Goal: Find specific page/section: Find specific page/section

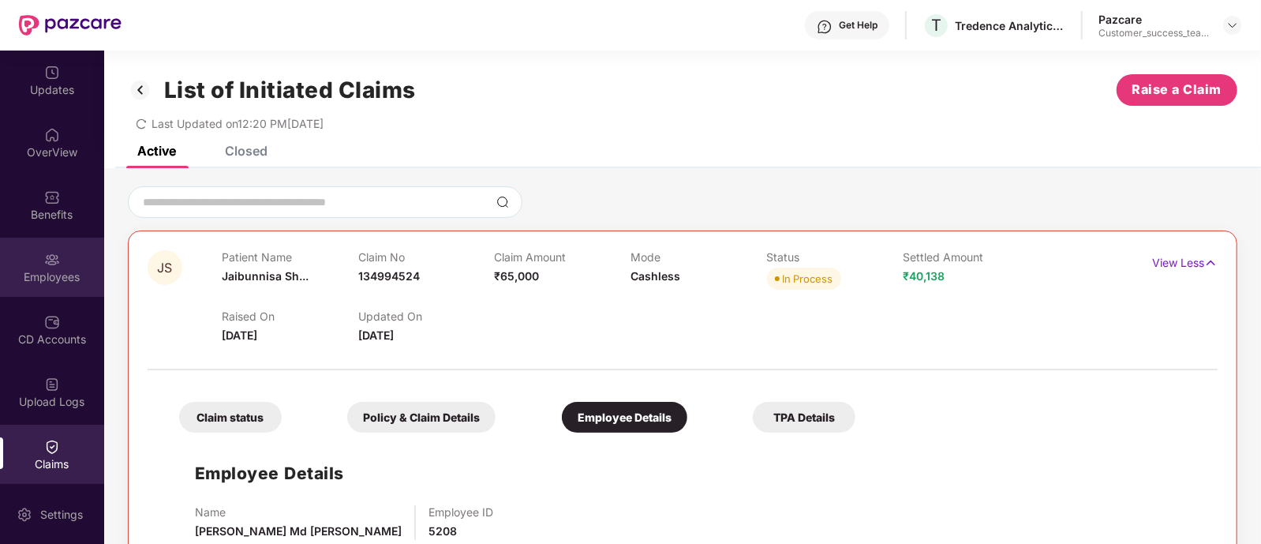
click at [36, 292] on div "Employees" at bounding box center [52, 266] width 104 height 59
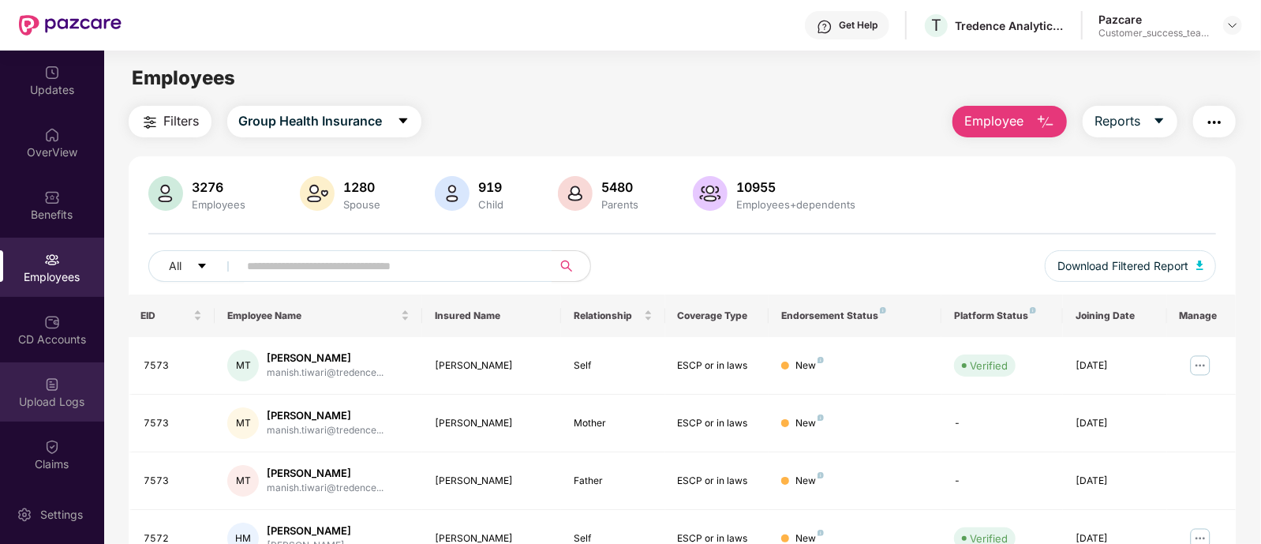
click at [35, 399] on div "Upload Logs" at bounding box center [52, 402] width 104 height 16
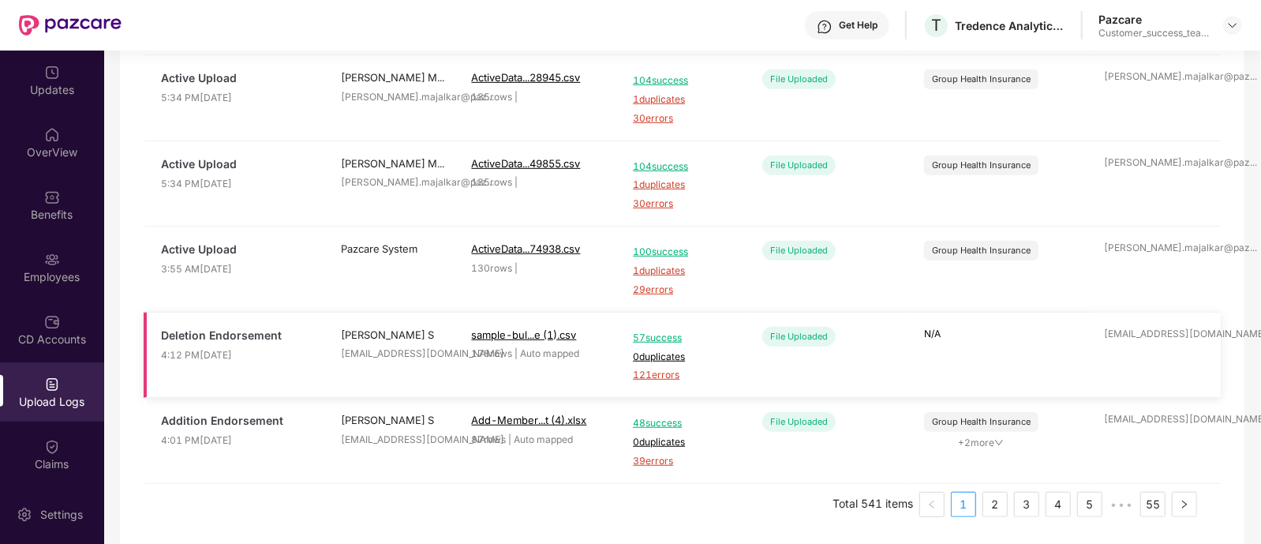
scroll to position [599, 0]
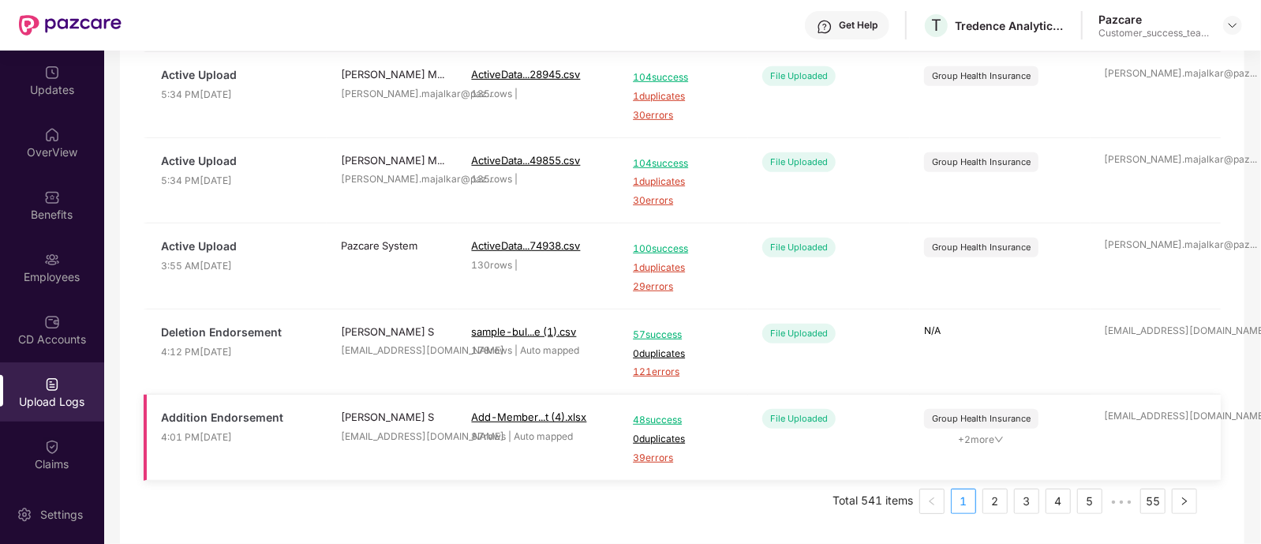
click at [989, 439] on span "+ 2 more" at bounding box center [981, 439] width 114 height 15
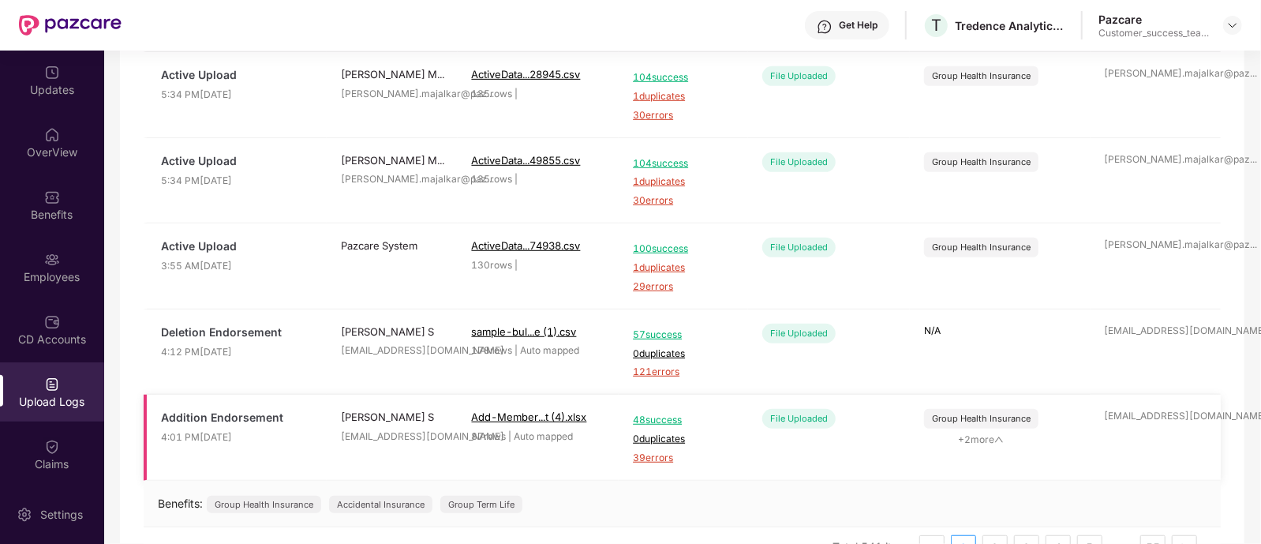
scroll to position [645, 0]
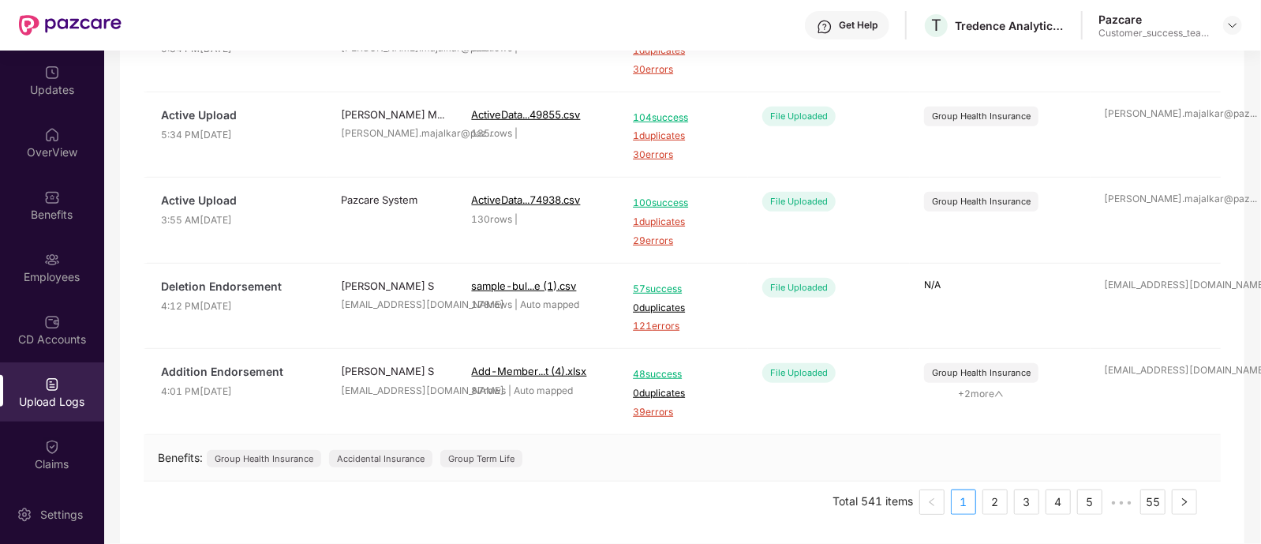
click at [152, 31] on div "Get Help T Tredence Analytics Solutions Private Limited Pazcare Customer_succes…" at bounding box center [681, 25] width 1120 height 50
click at [48, 155] on div "OverView" at bounding box center [52, 152] width 104 height 16
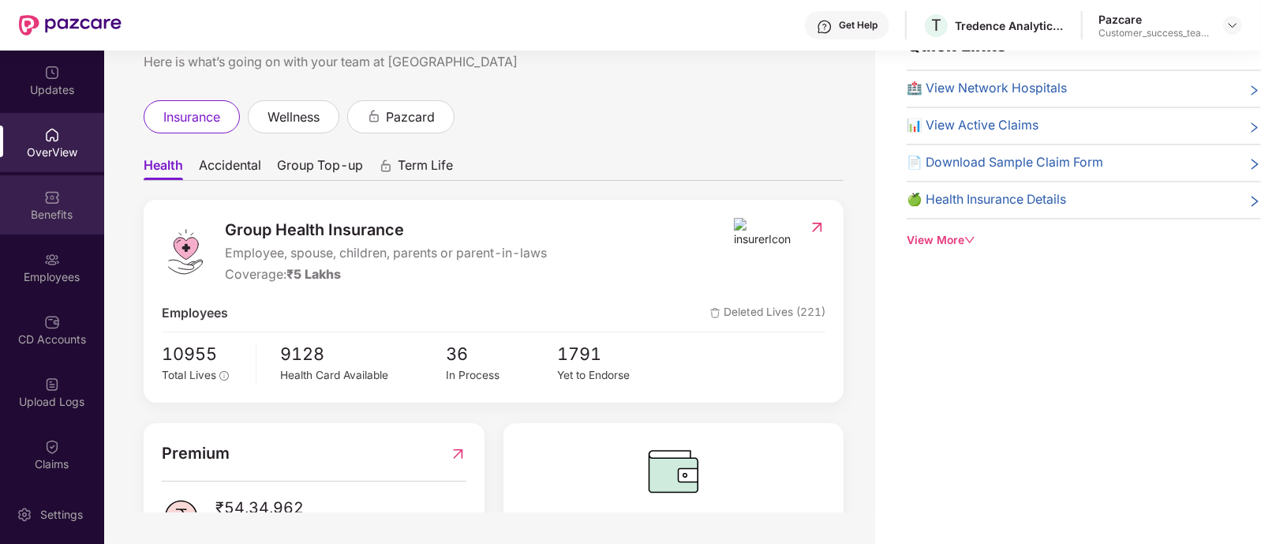
click at [49, 207] on div "Benefits" at bounding box center [52, 215] width 104 height 16
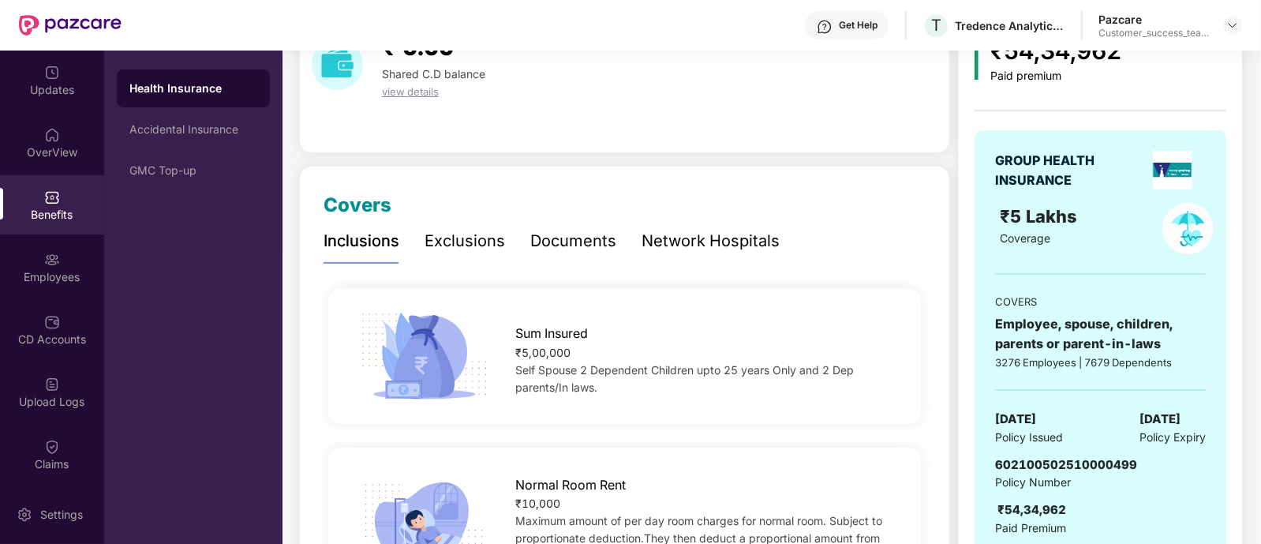
scroll to position [69, 0]
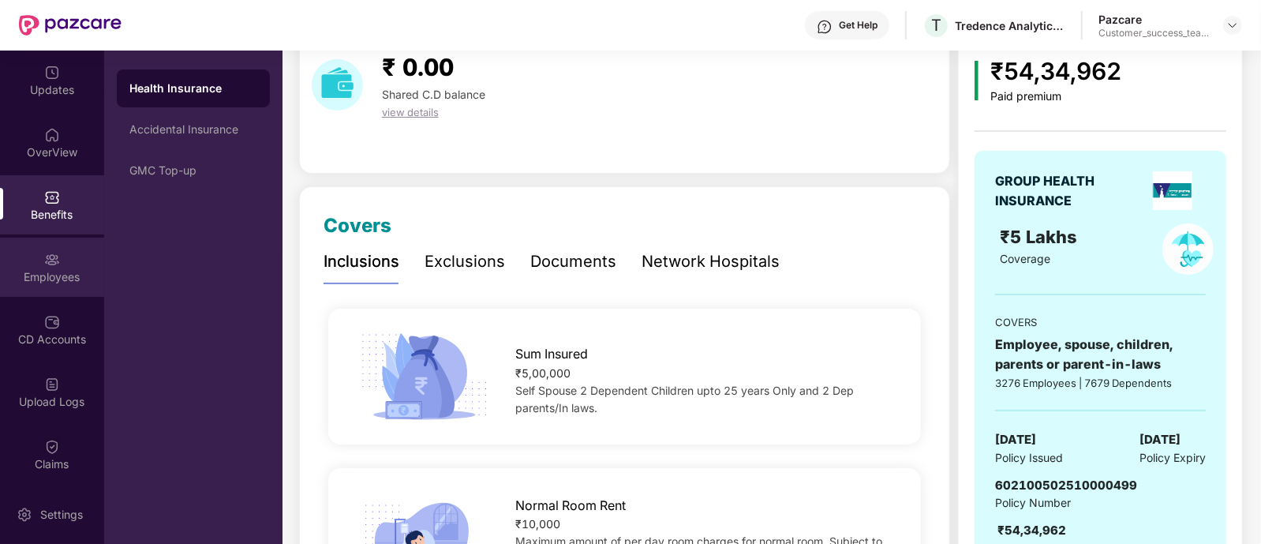
click at [0, 277] on div "Employees" at bounding box center [52, 277] width 104 height 16
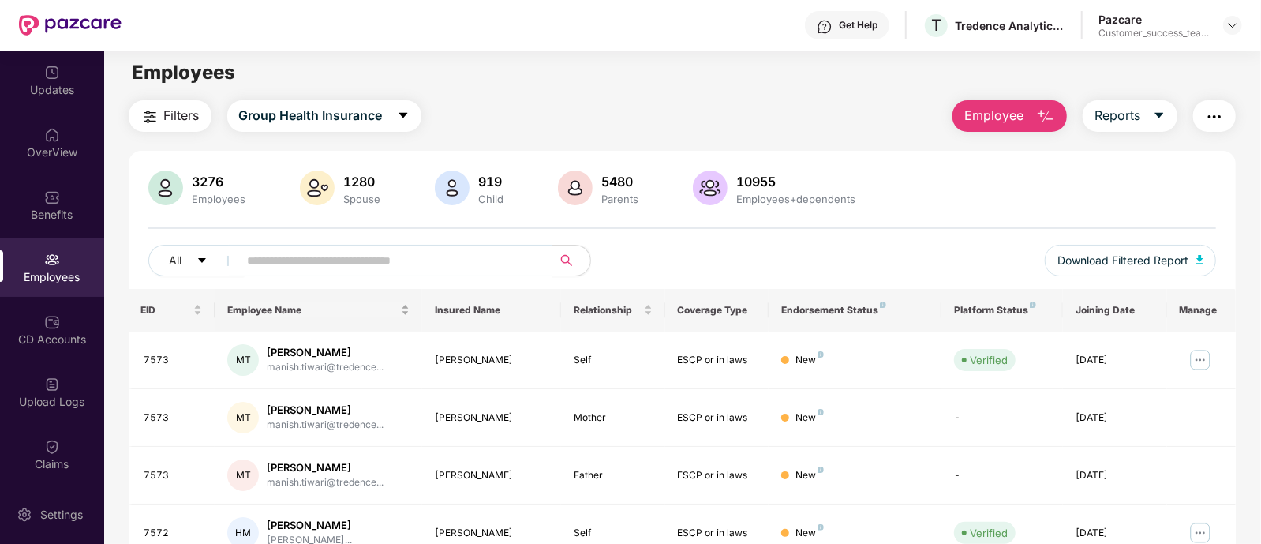
scroll to position [0, 0]
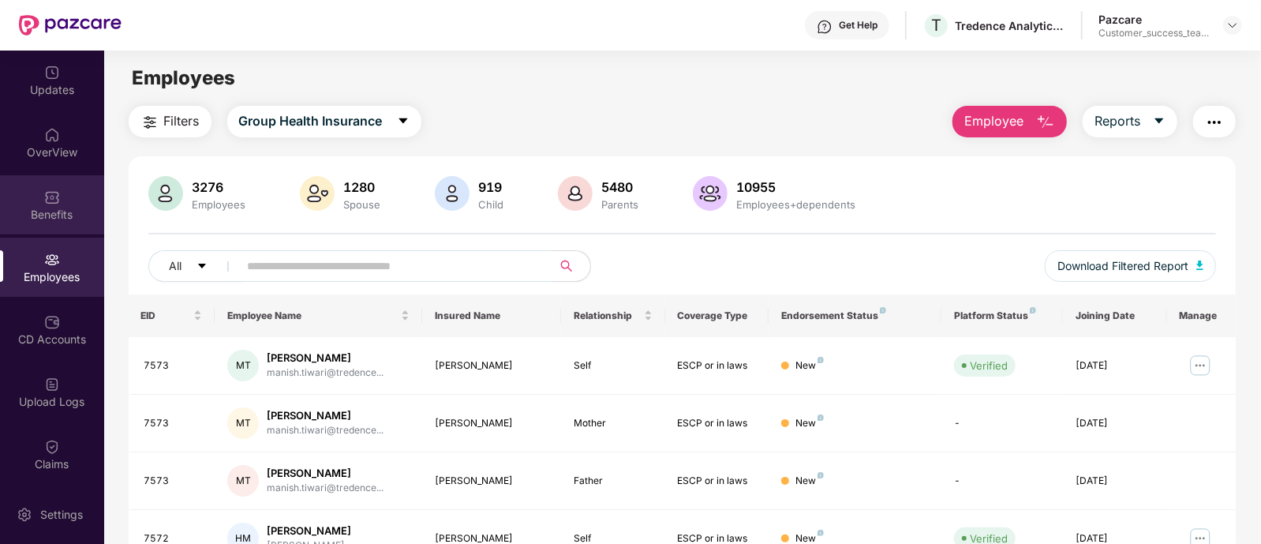
click at [58, 202] on div "Benefits" at bounding box center [52, 204] width 104 height 59
